Goal: Communication & Community: Answer question/provide support

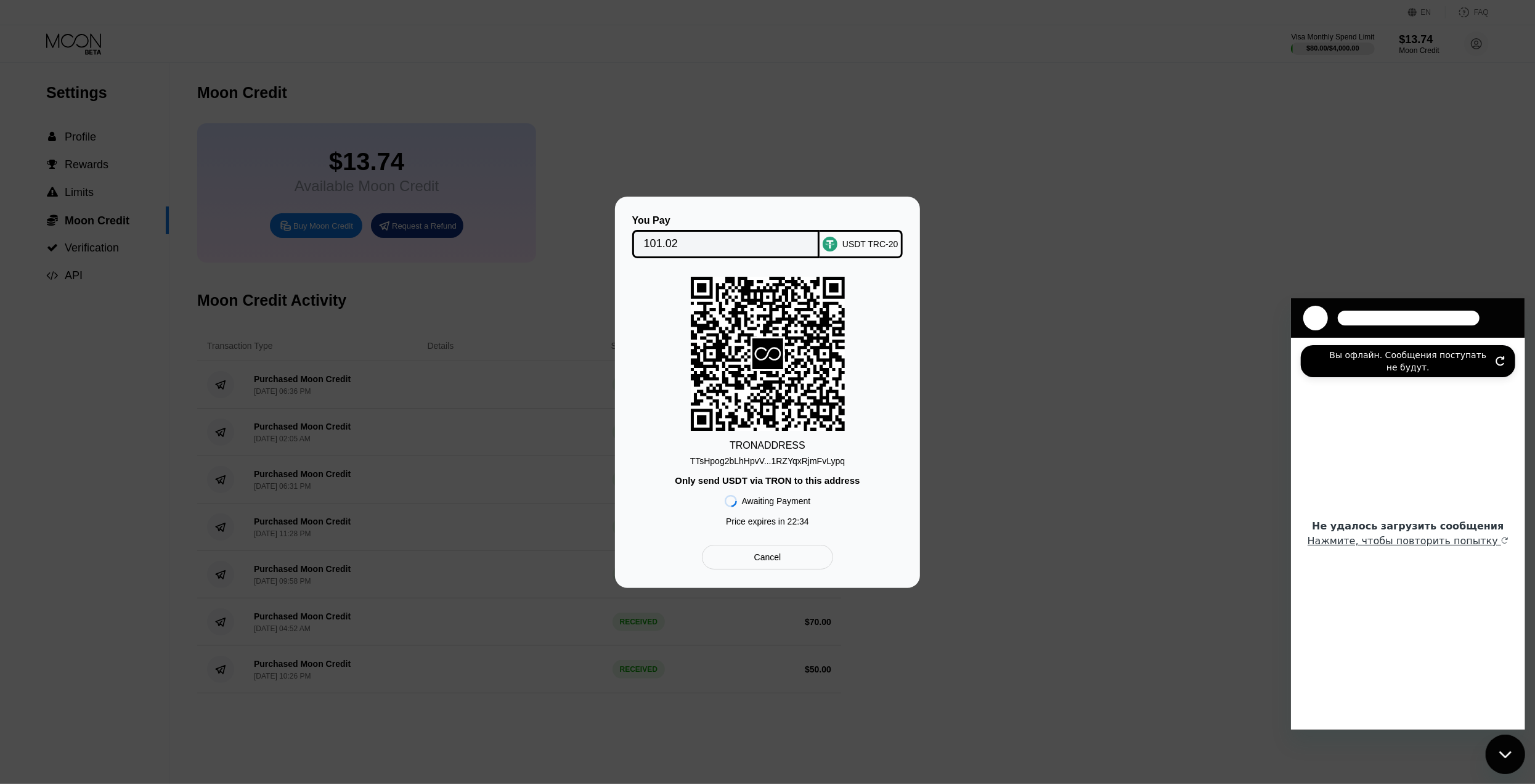
click at [1499, 360] on icon "Обновить подключение" at bounding box center [1500, 360] width 10 height 10
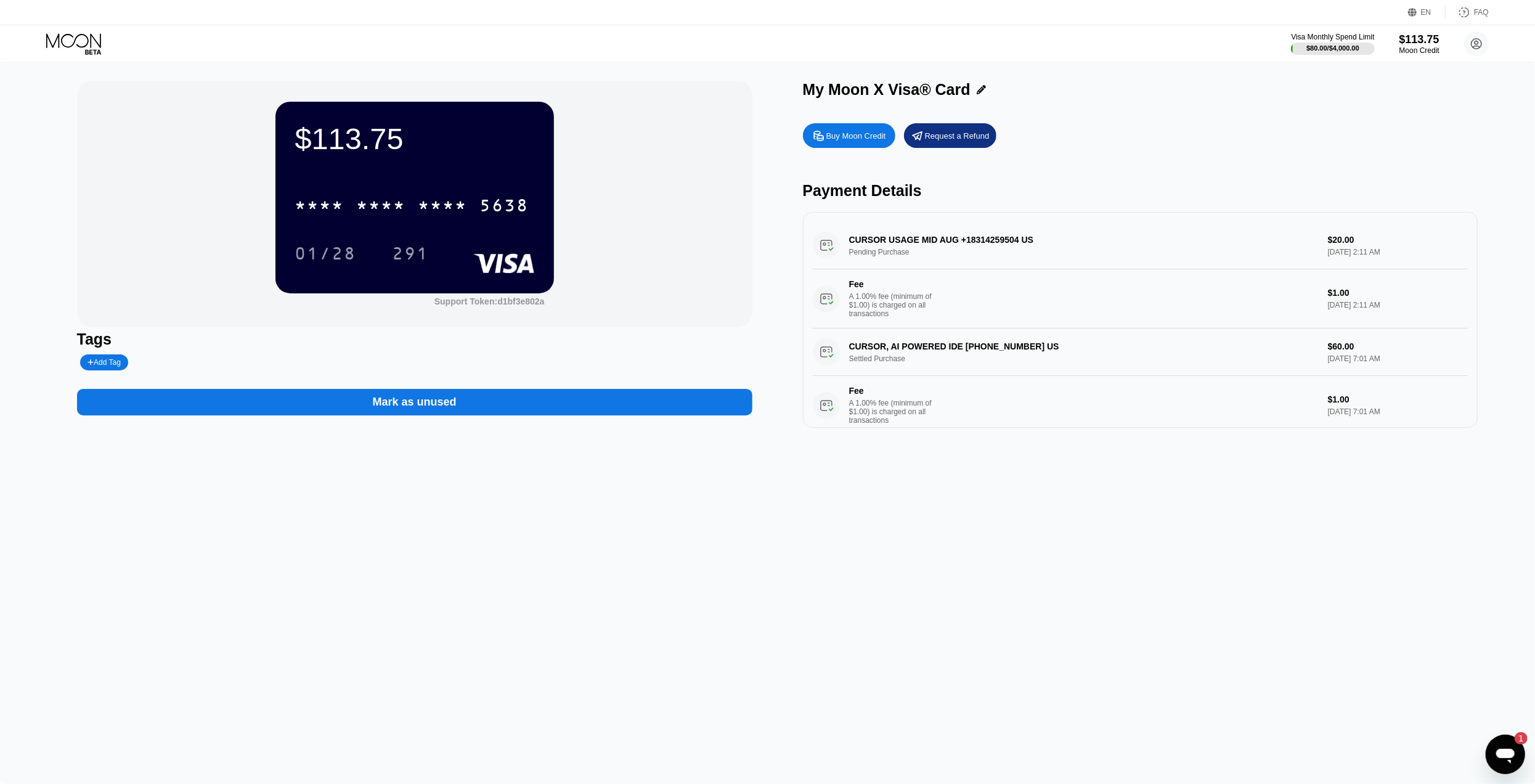
click at [1506, 749] on icon "Открыть окно обмена сообщениями, 1 непрочитанное сообщение" at bounding box center [1505, 755] width 18 height 15
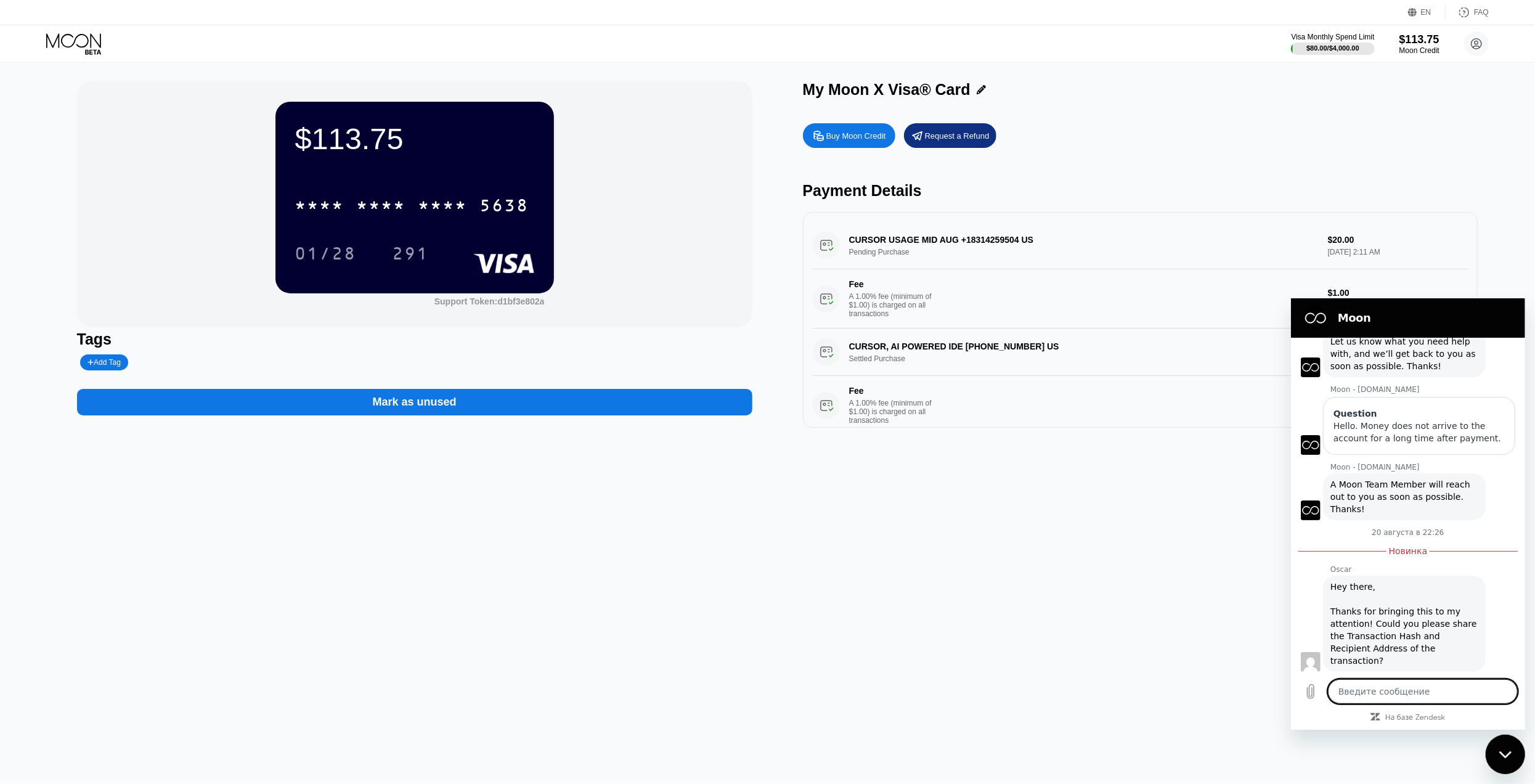
scroll to position [69, 0]
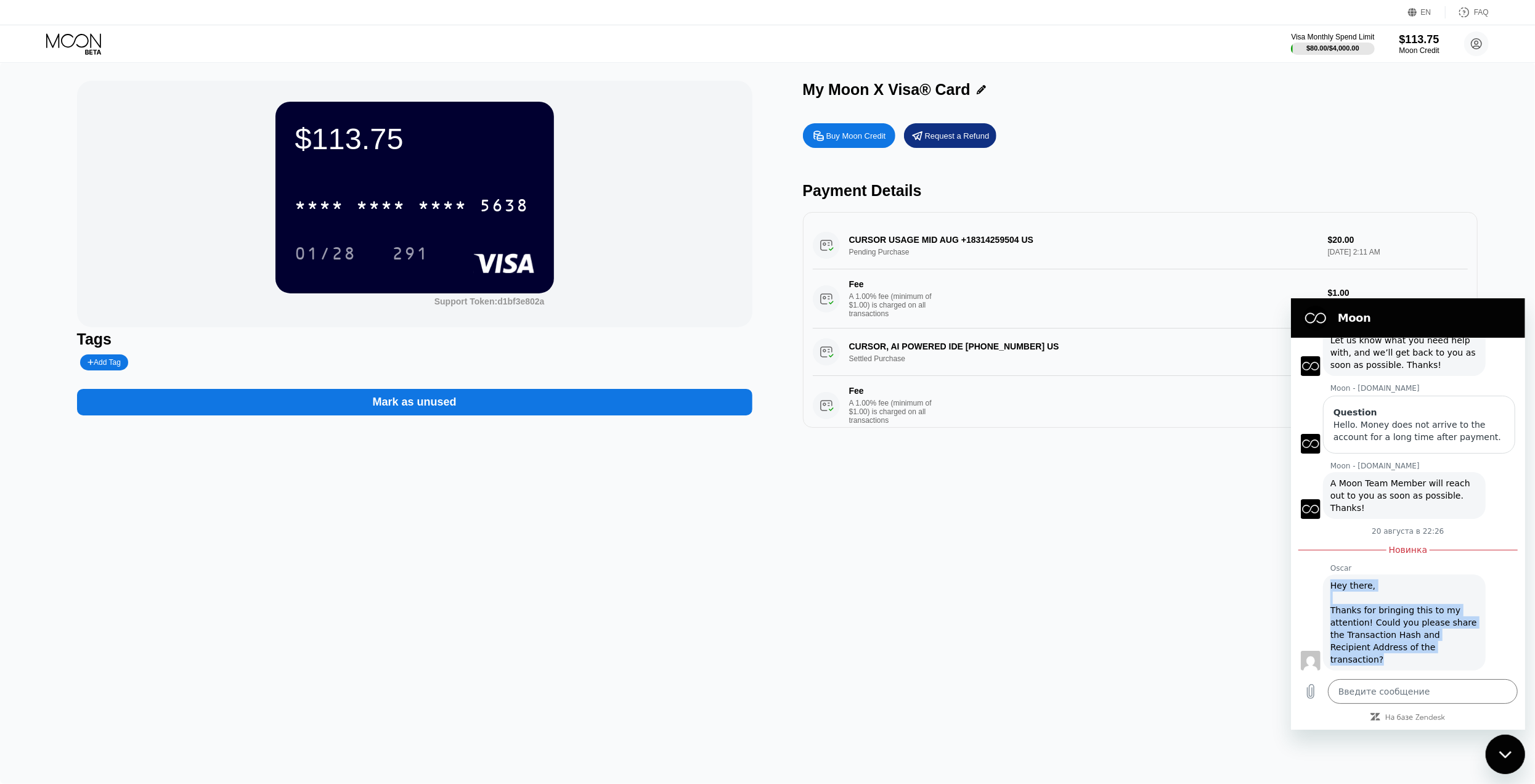
drag, startPoint x: 1441, startPoint y: 648, endPoint x: 1323, endPoint y: 579, distance: 136.7
click at [1323, 579] on div "[PERSON_NAME] говорит: Hey there, Thanks for bringing this to my attention! Cou…" at bounding box center [1404, 622] width 163 height 96
copy div "Hey there, Thanks for bringing this to my attention! Could you please share the…"
click at [1432, 684] on textarea at bounding box center [1423, 690] width 190 height 24
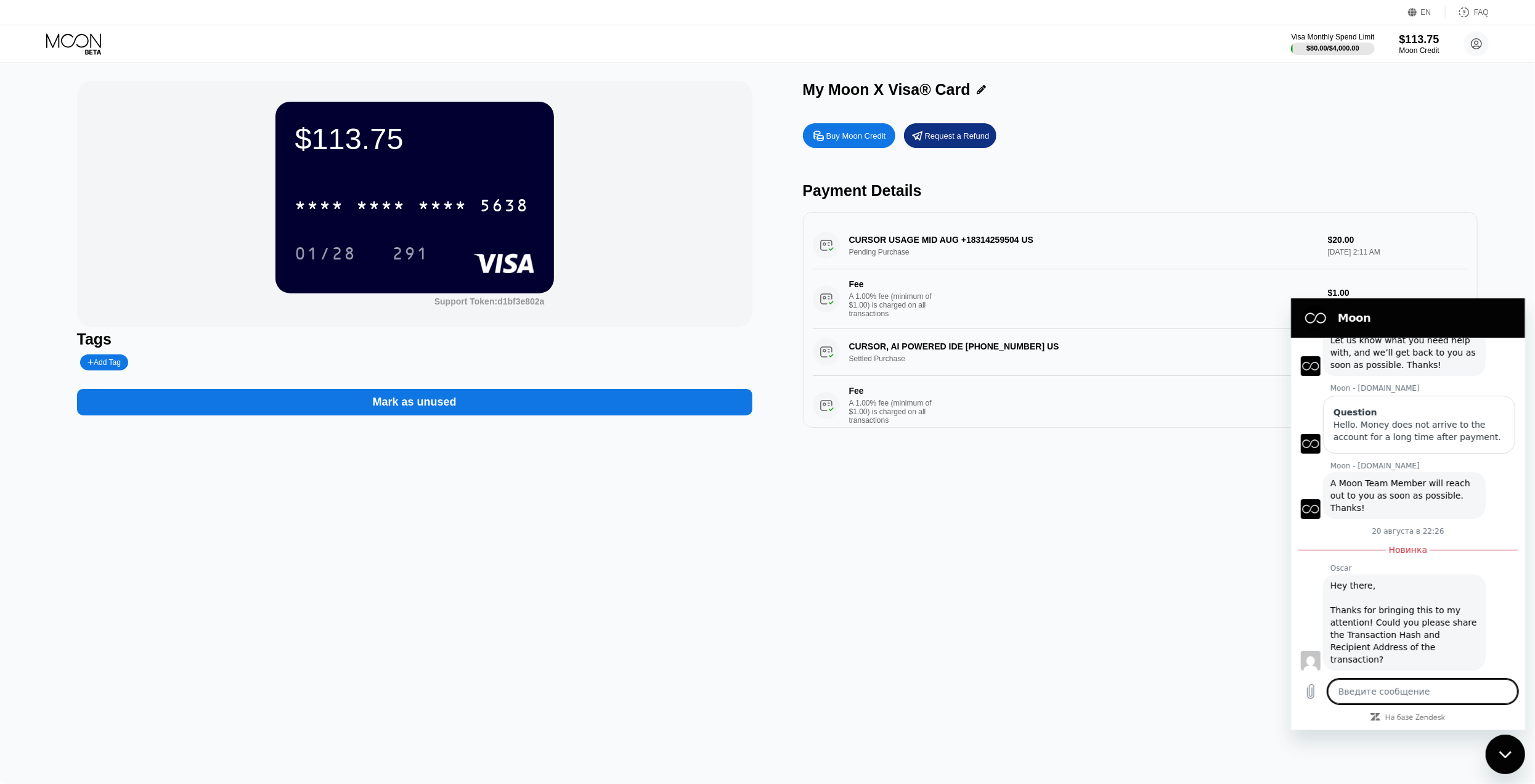
click at [1378, 691] on textarea at bounding box center [1423, 690] width 190 height 24
type textarea "x"
paste textarea "Payment has already been made, thank you for your reply. Payment verification t…"
type textarea "Payment has already been made, thank you for your reply. Payment verification t…"
type textarea "x"
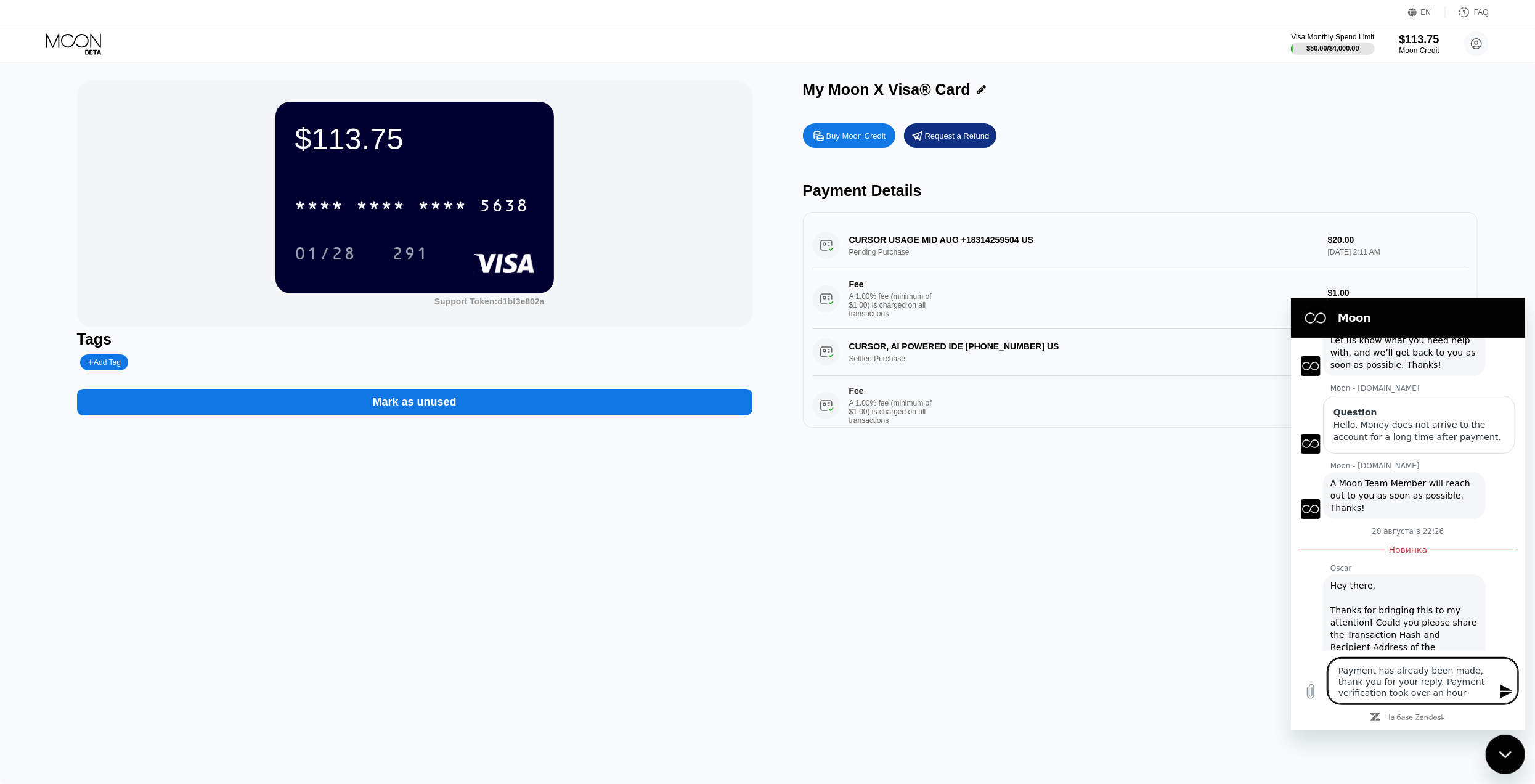
type textarea "Payment has already been made, thank you for your reply. Payment verification t…"
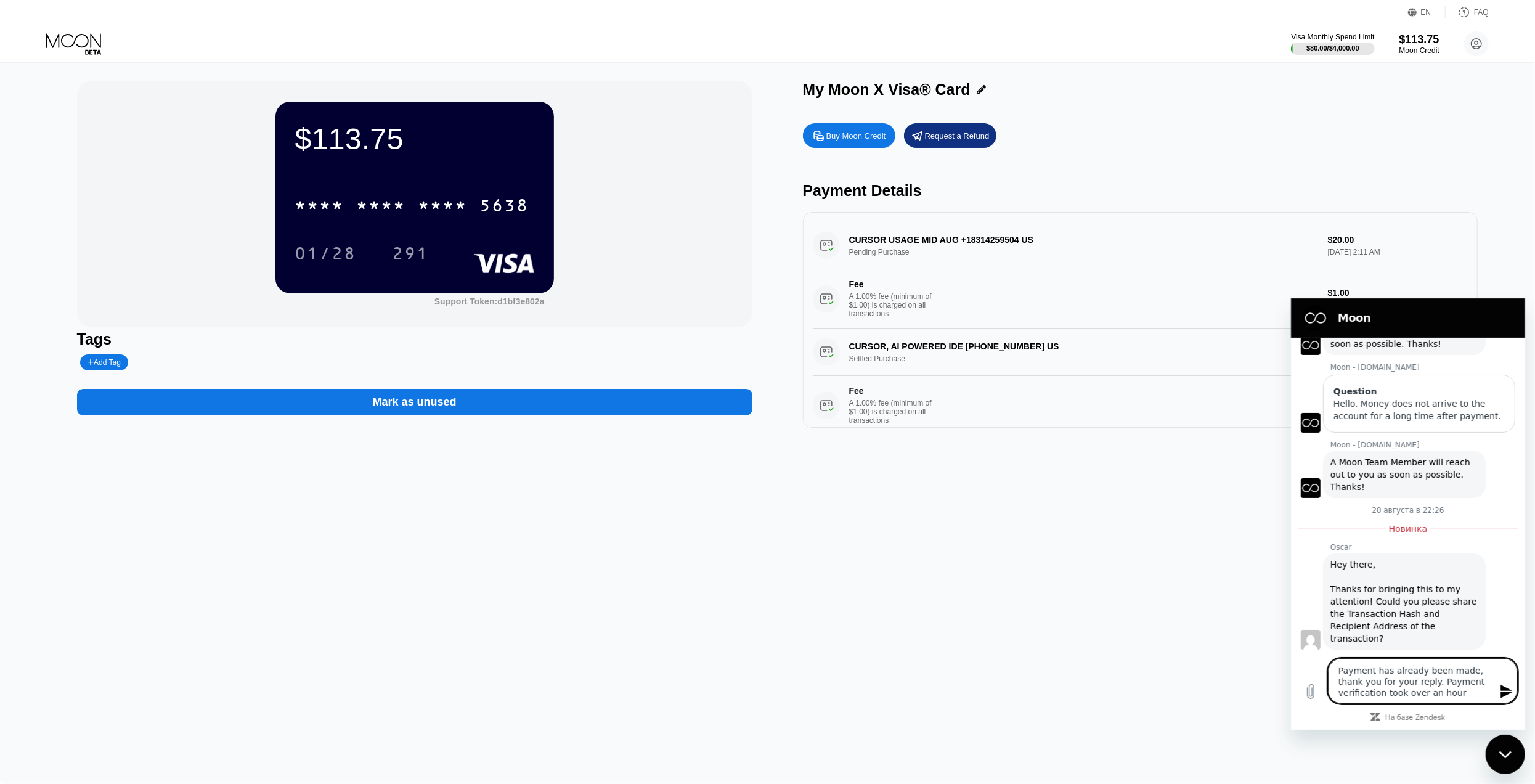
type textarea "x"
click at [1433, 690] on textarea "Payment has already been made, thank you for your reply. Payment verification t…" at bounding box center [1423, 680] width 190 height 45
type textarea "Payment has already been made, thank you for your reply. Payment verification t…"
type textarea "x"
paste textarea "https://tronscan.org/#/transaction/6d7b574c0940220a0256debd1c2c3d1b0dc7dd171467…"
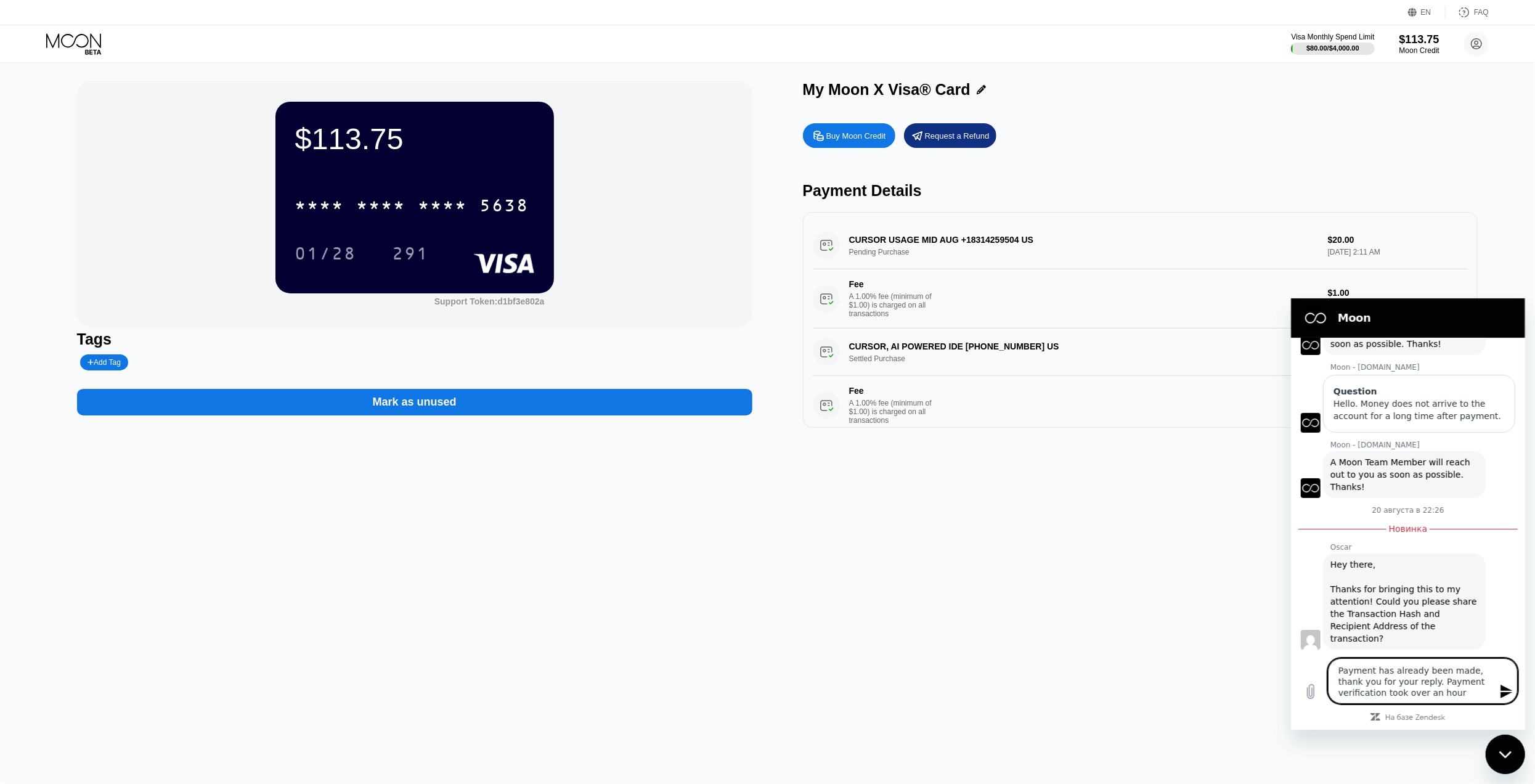
type textarea "Payment has already been made, thank you for your reply. Payment verification t…"
type textarea "x"
type textarea "Payment has already been made, thank you for your reply. Payment verification t…"
click at [1507, 693] on icon "Отправить сообщение" at bounding box center [1506, 690] width 12 height 13
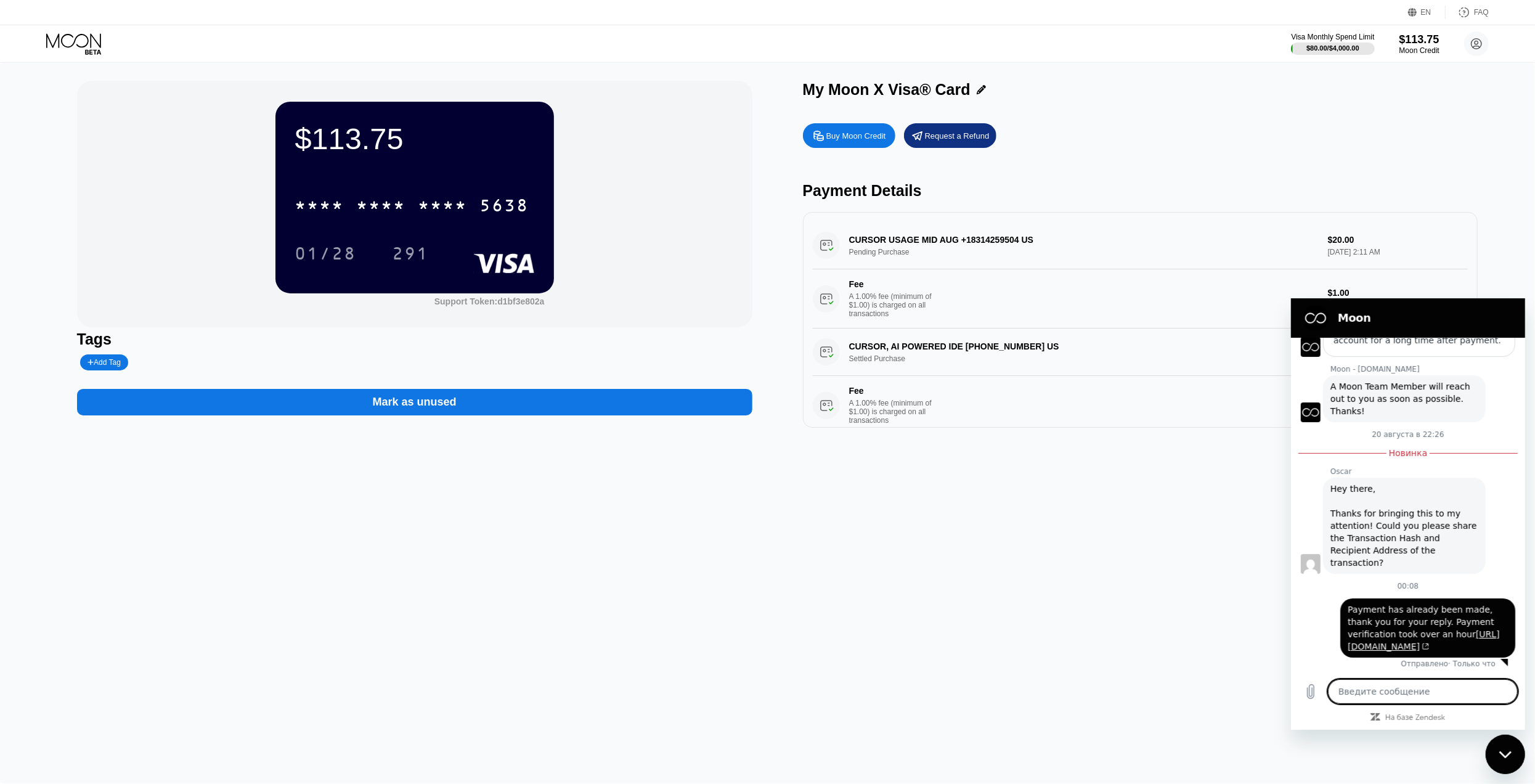
scroll to position [177, 0]
type textarea "x"
